Goal: Transaction & Acquisition: Obtain resource

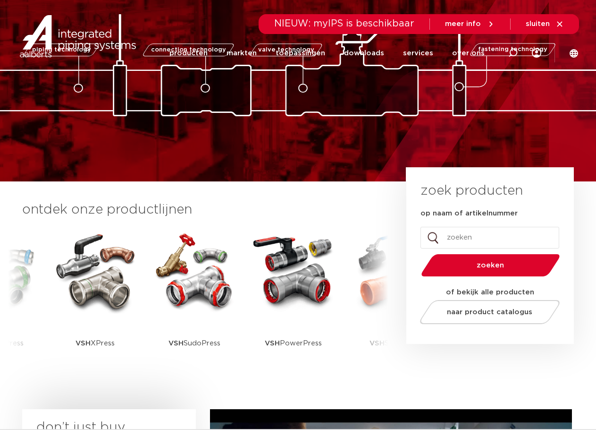
scroll to position [94, 0]
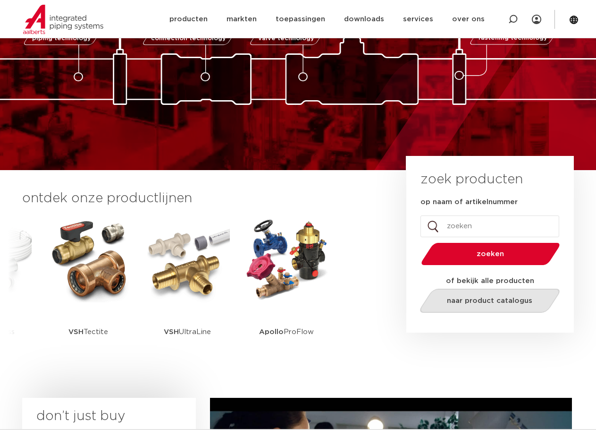
click at [435, 303] on link "naar product catalogus" at bounding box center [489, 301] width 145 height 24
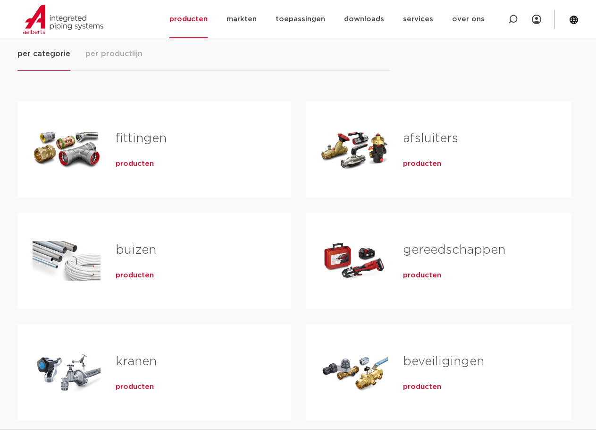
scroll to position [142, 0]
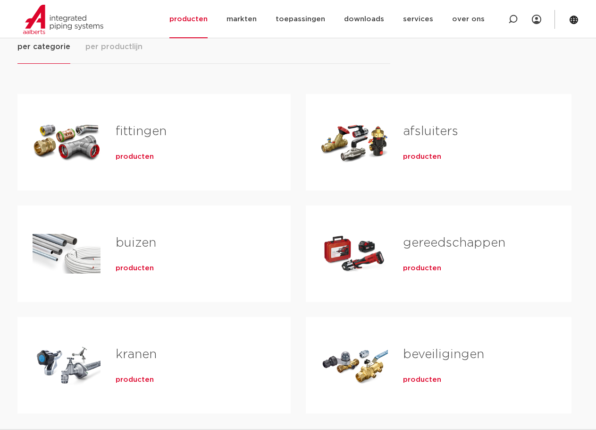
click at [127, 136] on link "fittingen" at bounding box center [141, 131] width 51 height 12
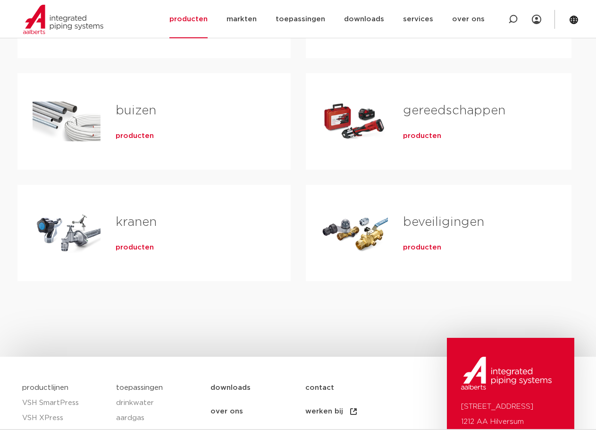
scroll to position [283, 0]
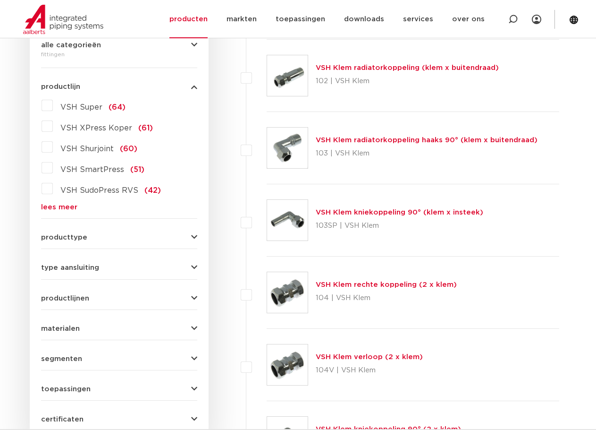
scroll to position [225, 0]
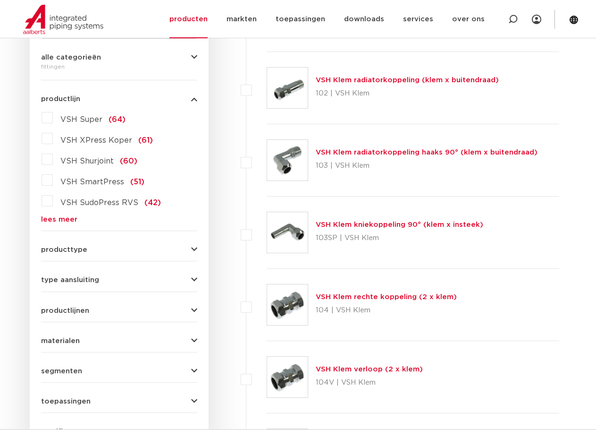
click at [92, 119] on span "VSH Super" at bounding box center [81, 120] width 42 height 8
click at [0, 0] on input "VSH Super (64)" at bounding box center [0, 0] width 0 height 0
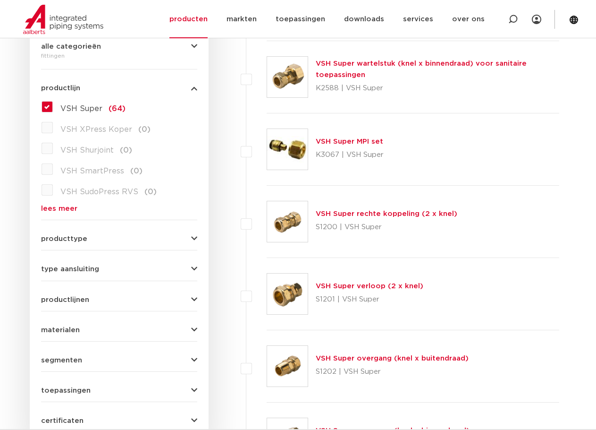
scroll to position [269, 0]
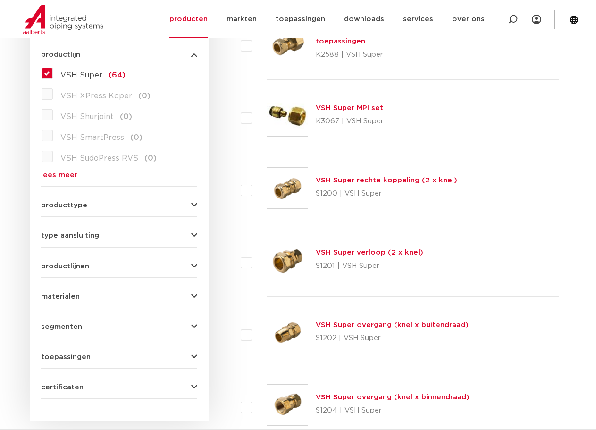
click at [57, 208] on span "producttype" at bounding box center [64, 205] width 46 height 7
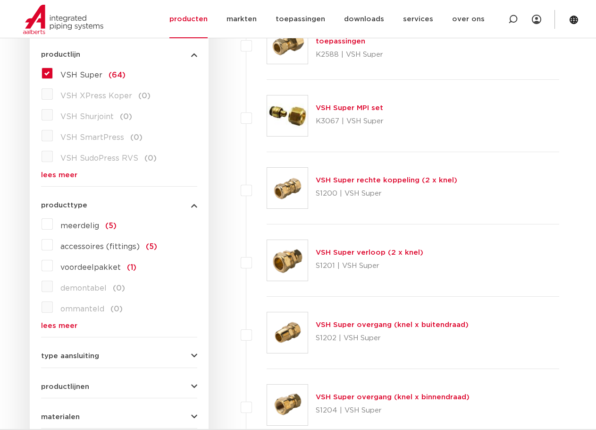
click at [57, 208] on span "producttype" at bounding box center [64, 205] width 46 height 7
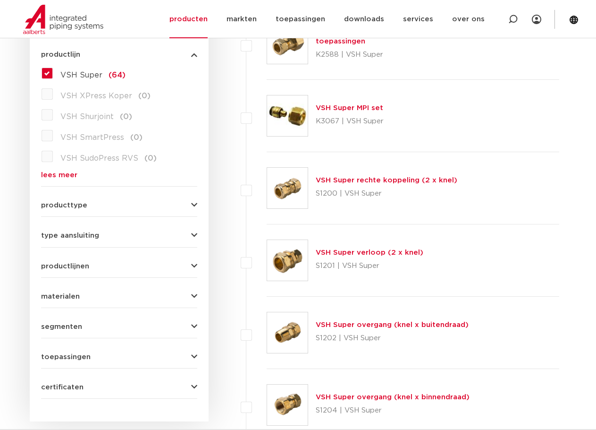
click at [63, 233] on span "type aansluiting" at bounding box center [70, 235] width 58 height 7
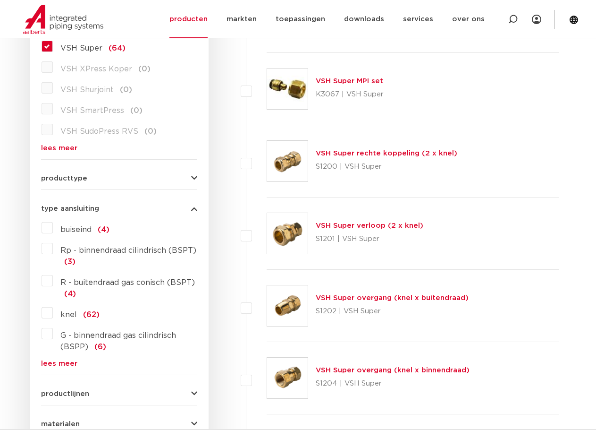
scroll to position [316, 0]
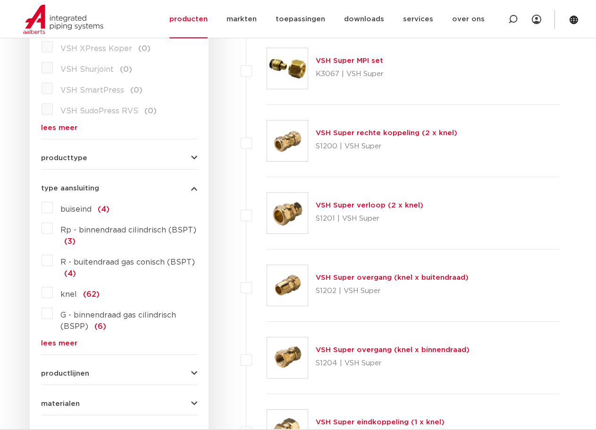
click at [153, 231] on span "Rp - binnendraad cilindrisch (BSPT)" at bounding box center [128, 230] width 136 height 8
click at [0, 0] on input "Rp - binnendraad cilindrisch (BSPT) (3)" at bounding box center [0, 0] width 0 height 0
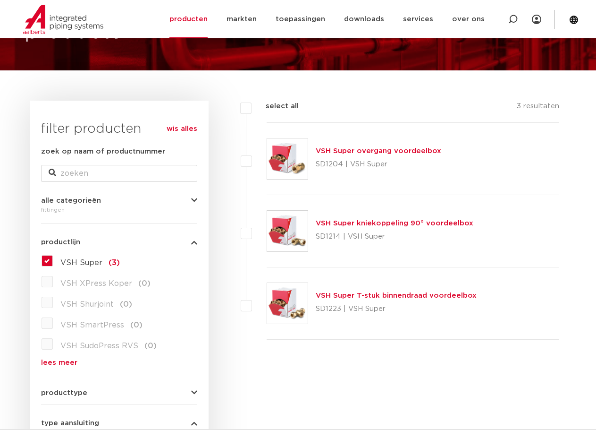
scroll to position [33, 0]
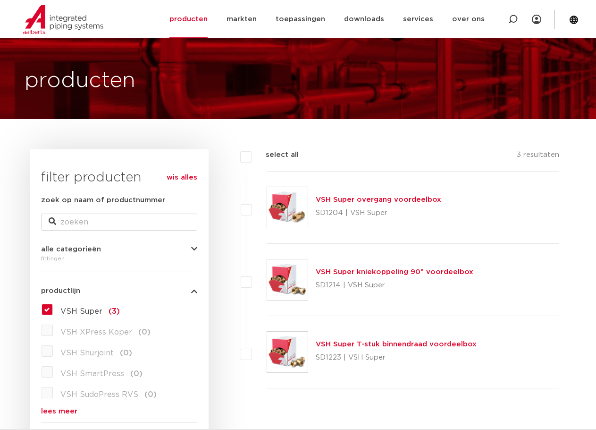
drag, startPoint x: 342, startPoint y: 193, endPoint x: 347, endPoint y: 204, distance: 12.3
click at [343, 197] on div "VSH Super overgang voordeelbox SD1204 | VSH Super" at bounding box center [413, 207] width 293 height 72
click at [347, 197] on link "VSH Super overgang voordeelbox" at bounding box center [379, 199] width 126 height 7
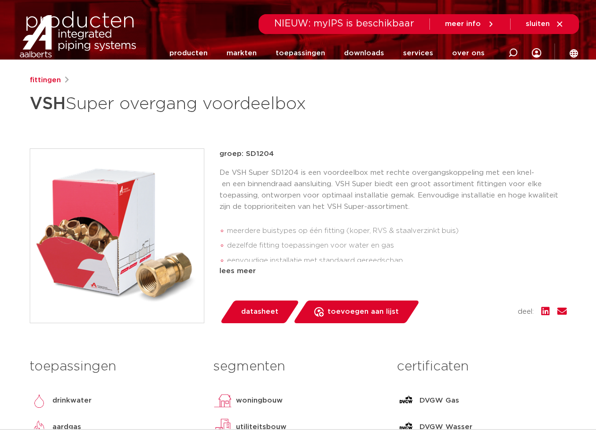
scroll to position [94, 0]
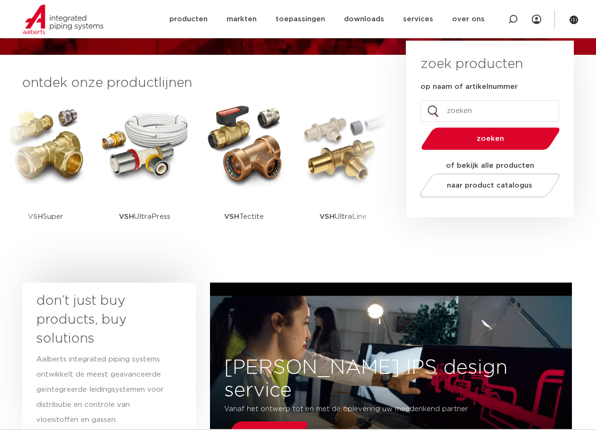
scroll to position [189, 0]
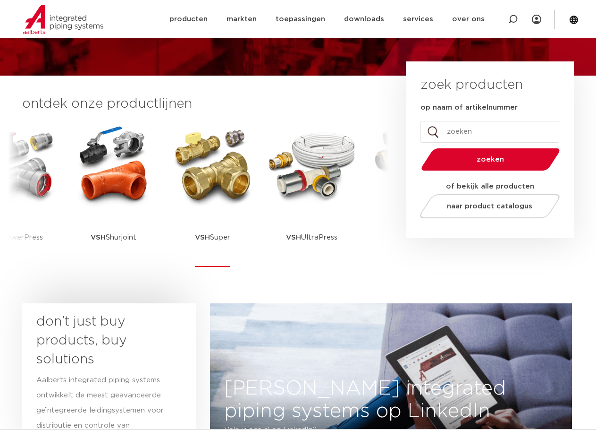
click at [218, 190] on img at bounding box center [212, 165] width 85 height 85
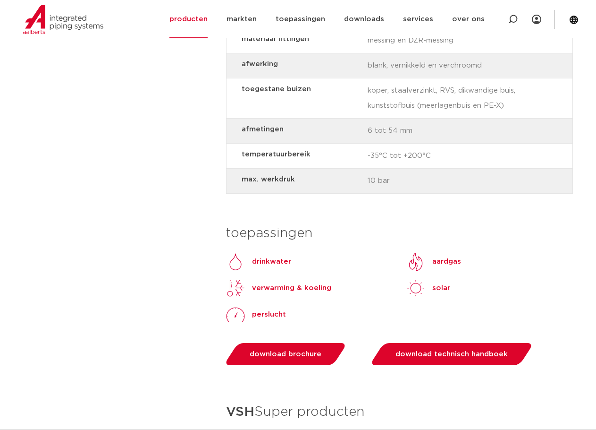
scroll to position [992, 0]
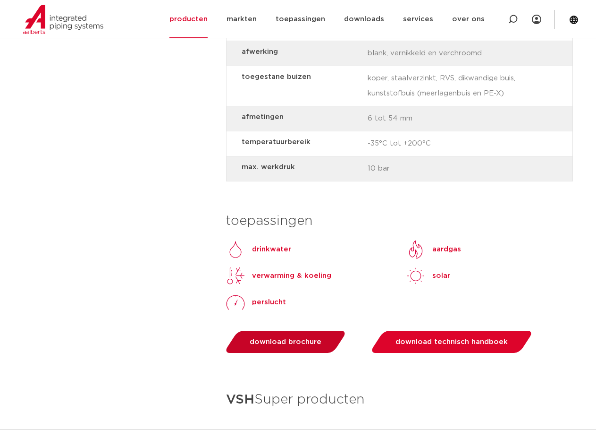
click at [301, 343] on span "download brochure" at bounding box center [286, 341] width 72 height 7
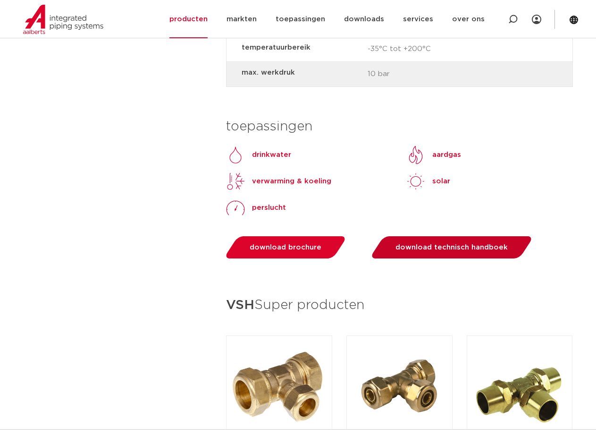
click at [425, 250] on span "download technisch handboek" at bounding box center [452, 247] width 112 height 7
